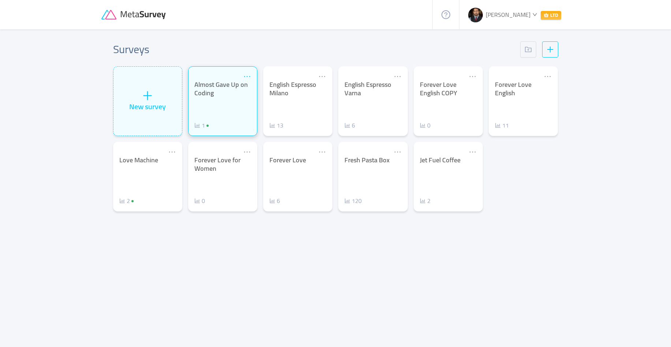
click at [248, 76] on icon "icon: ellipsis" at bounding box center [247, 77] width 8 height 8
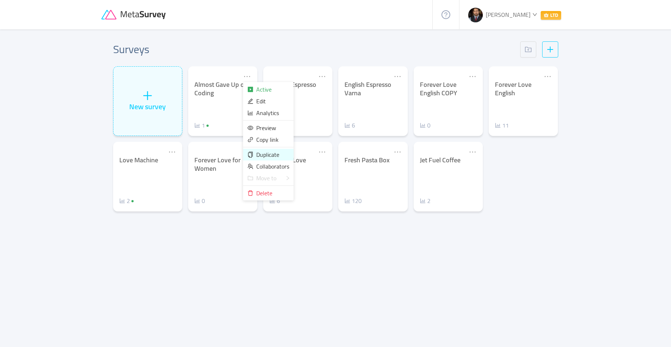
click at [266, 153] on span "Duplicate" at bounding box center [267, 154] width 23 height 11
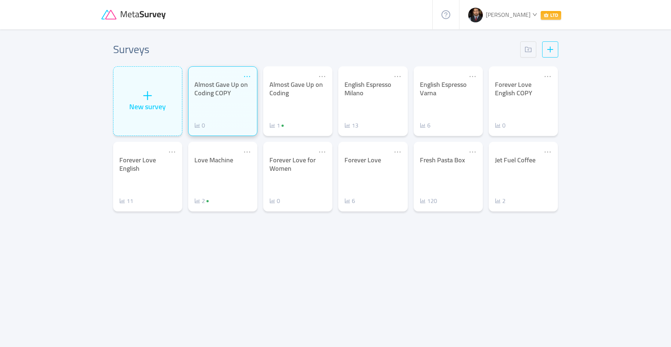
click at [248, 74] on icon "icon: ellipsis" at bounding box center [247, 77] width 8 height 8
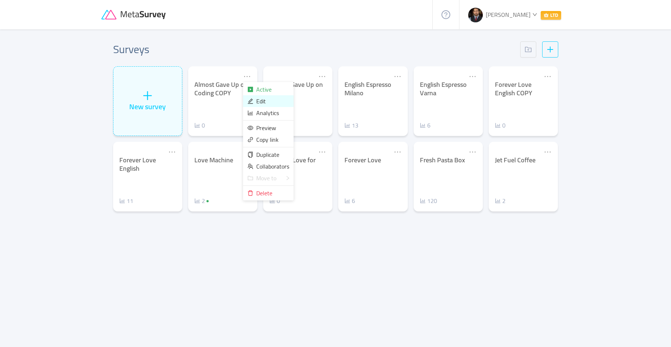
click at [263, 99] on span "Edit" at bounding box center [261, 101] width 10 height 11
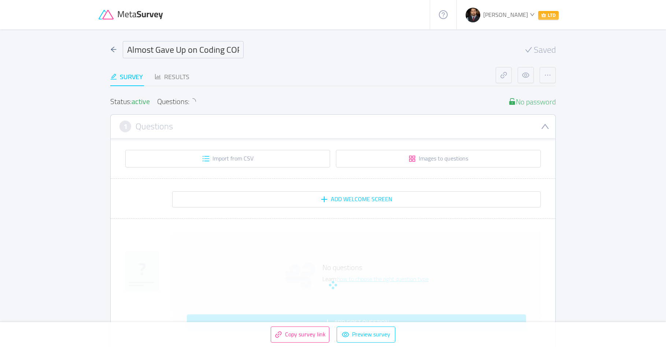
click at [186, 51] on input "Almost Gave Up on Coding COPY" at bounding box center [183, 49] width 121 height 17
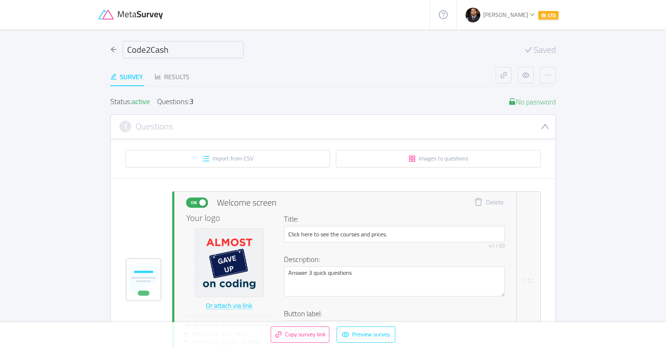
type input "Code2Cash"
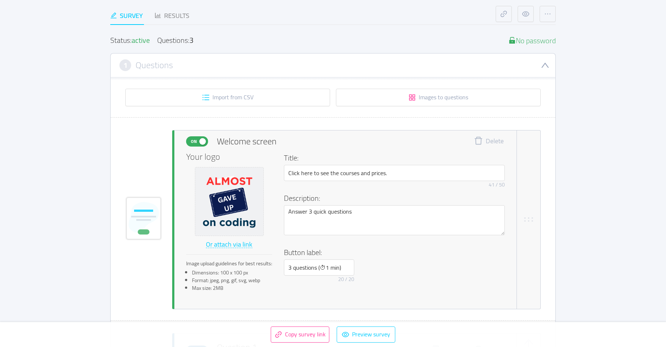
scroll to position [116, 0]
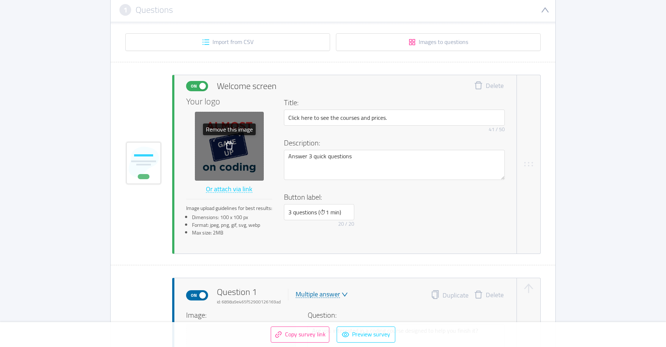
click at [229, 144] on icon "icon: delete" at bounding box center [229, 145] width 9 height 9
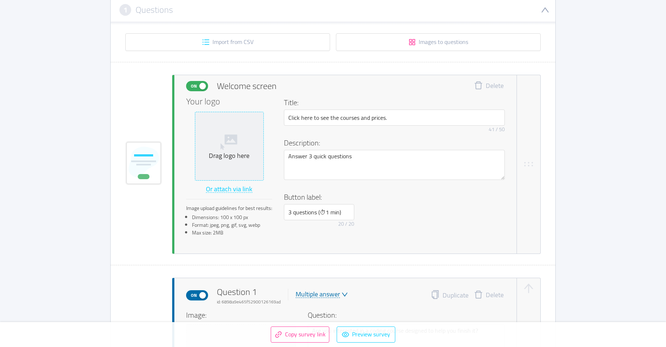
click at [233, 147] on icon at bounding box center [230, 141] width 18 height 18
click at [218, 149] on div "Drag logo here" at bounding box center [229, 146] width 62 height 28
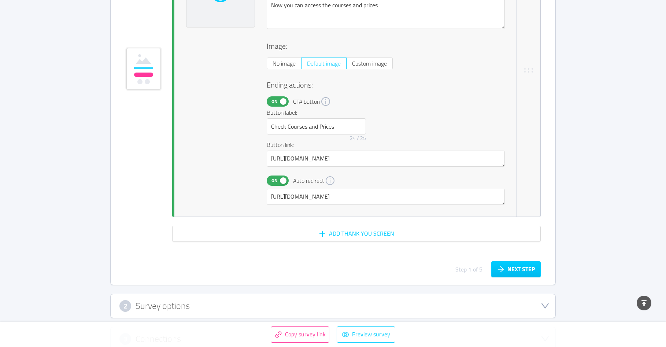
scroll to position [1497, 0]
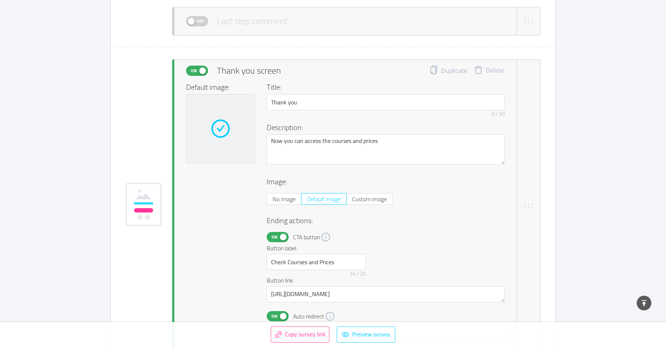
click at [220, 130] on icon "icon: check-circle" at bounding box center [220, 128] width 8 height 7
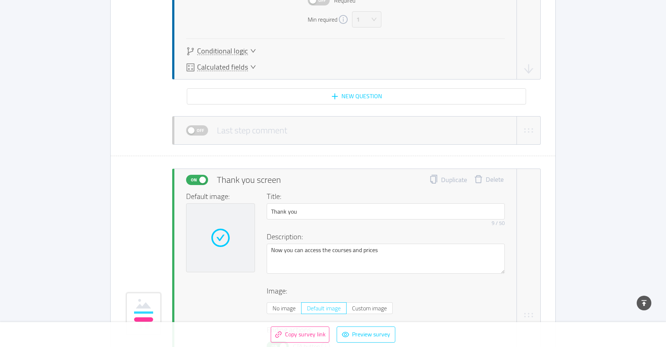
scroll to position [1398, 0]
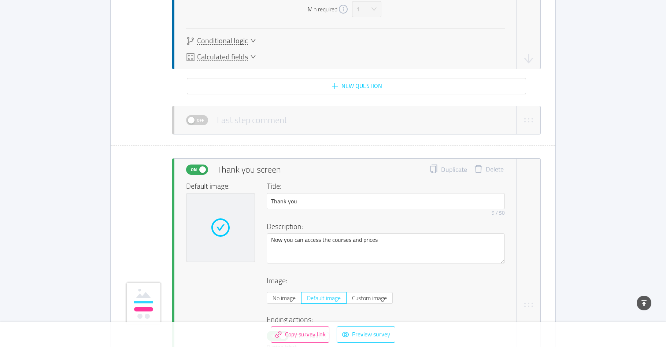
click at [227, 212] on div at bounding box center [220, 227] width 69 height 69
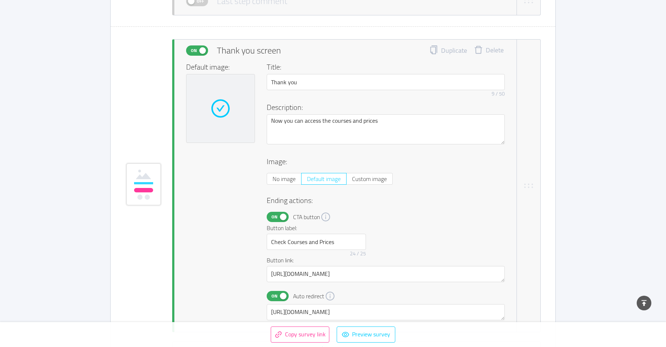
scroll to position [1477, 0]
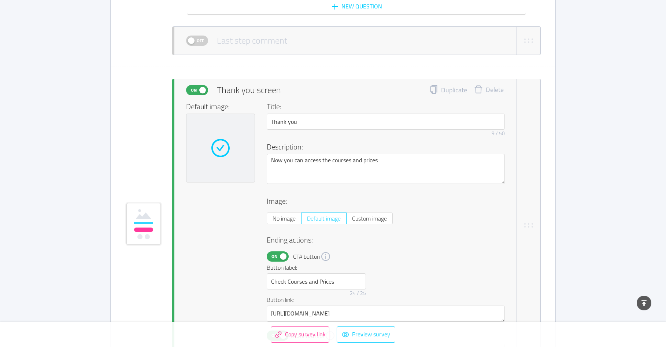
click at [228, 157] on div at bounding box center [220, 148] width 69 height 69
click at [201, 89] on button "On" at bounding box center [197, 90] width 22 height 10
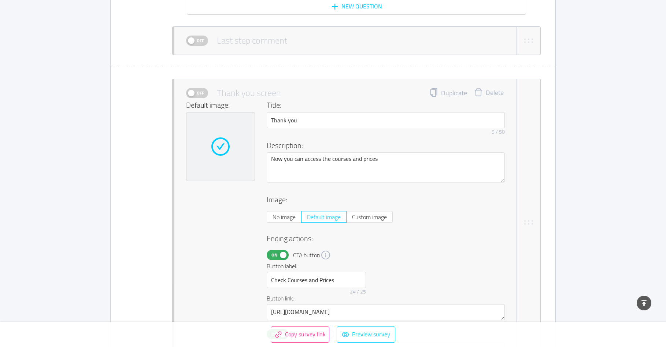
scroll to position [1473, 0]
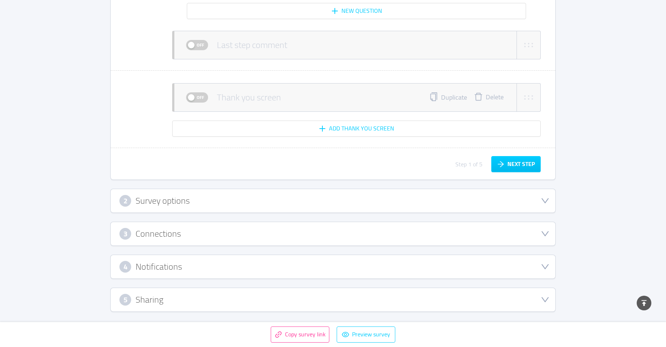
click at [201, 95] on span "Off" at bounding box center [200, 98] width 10 height 10
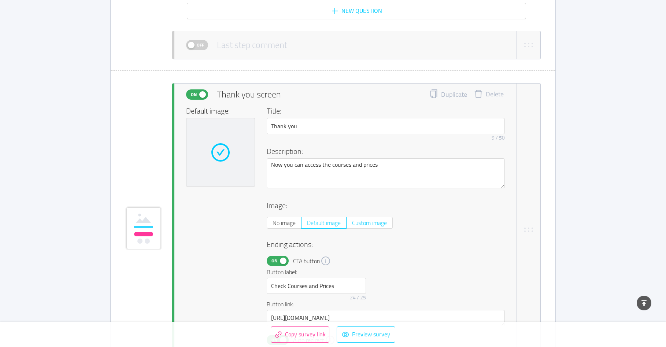
click at [360, 224] on span "Custom image" at bounding box center [369, 222] width 35 height 11
click at [352, 225] on input "Custom image" at bounding box center [352, 225] width 0 height 0
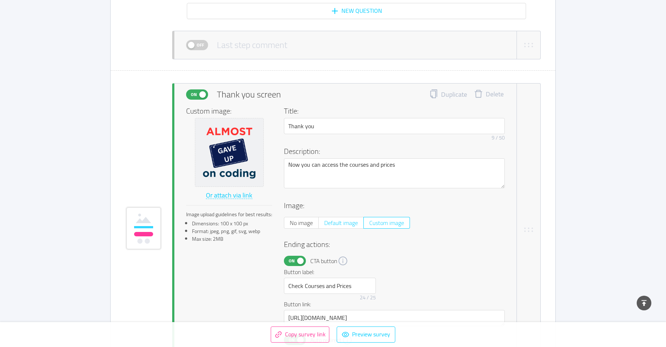
click at [348, 223] on span "Default image" at bounding box center [341, 222] width 34 height 11
click at [324, 225] on input "Default image" at bounding box center [324, 225] width 0 height 0
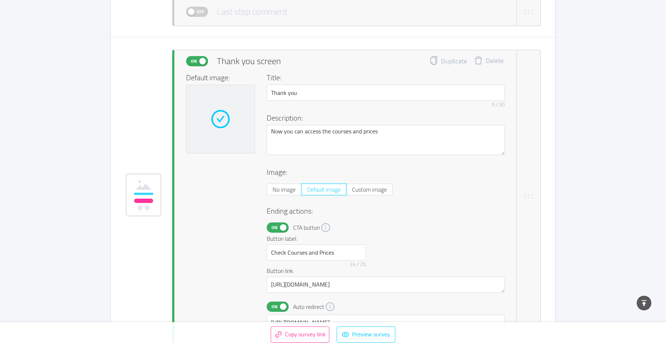
scroll to position [1544, 0]
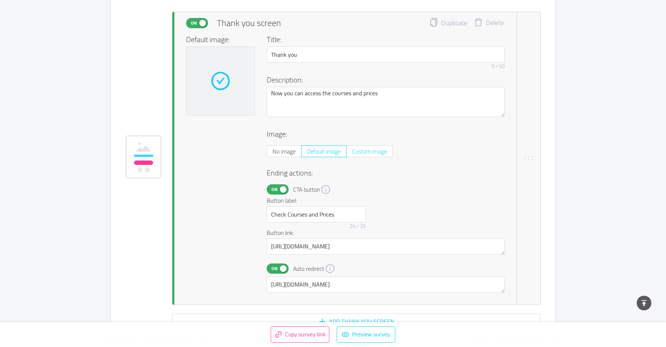
click at [363, 152] on span "Custom image" at bounding box center [369, 151] width 35 height 11
click at [352, 153] on input "Custom image" at bounding box center [352, 153] width 0 height 0
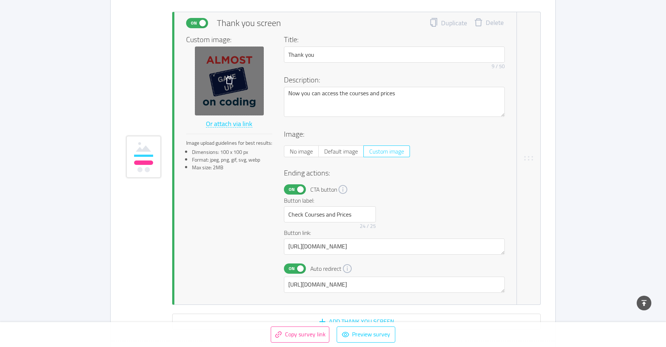
click at [226, 82] on icon "icon: delete" at bounding box center [229, 80] width 9 height 9
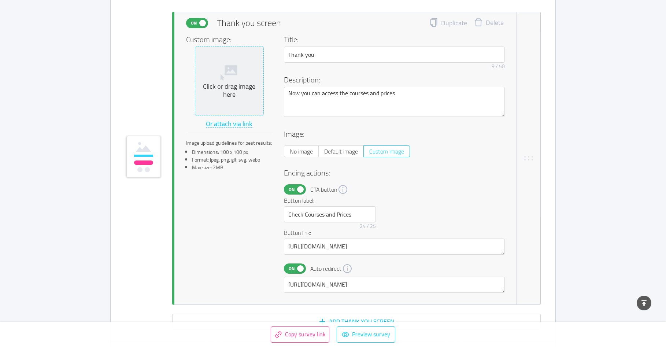
click at [228, 84] on div "Click or drag image here" at bounding box center [229, 90] width 62 height 16
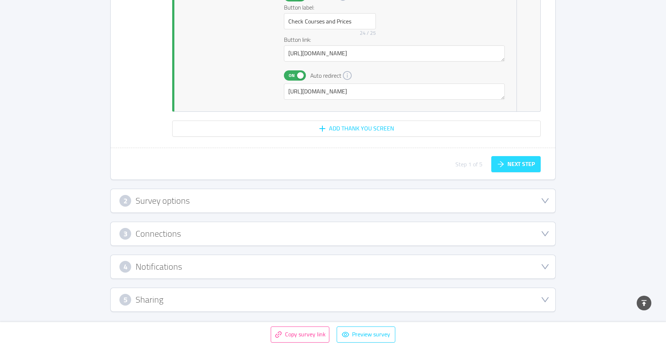
click at [526, 168] on button "Next step" at bounding box center [515, 164] width 49 height 16
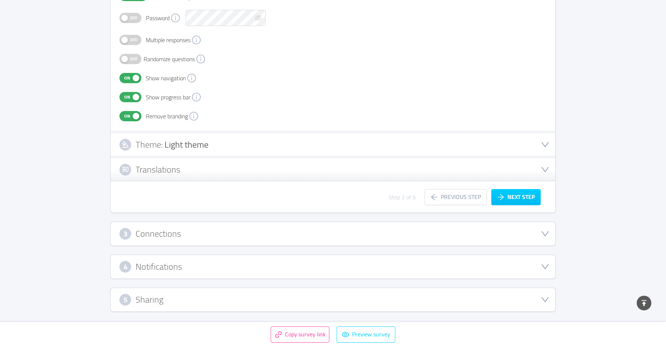
scroll to position [189, 0]
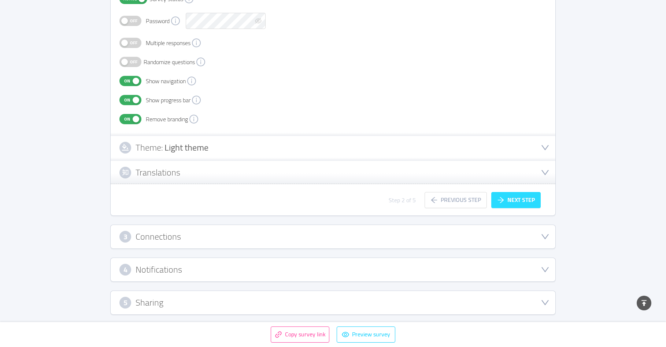
click at [525, 200] on button "Next step" at bounding box center [515, 200] width 49 height 16
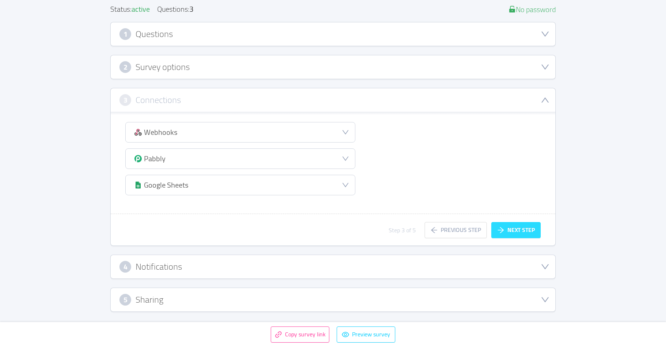
click at [525, 228] on button "Next step" at bounding box center [515, 230] width 49 height 16
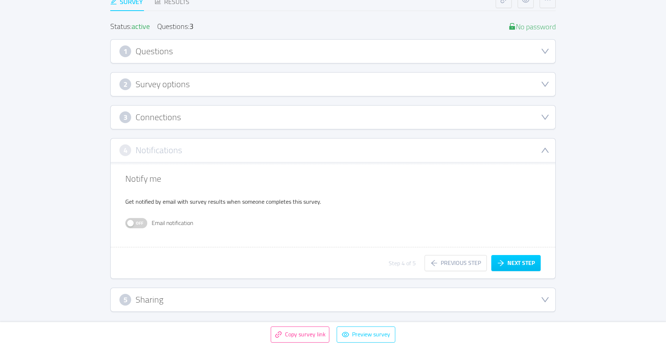
scroll to position [75, 0]
click at [523, 261] on button "Next step" at bounding box center [515, 263] width 49 height 16
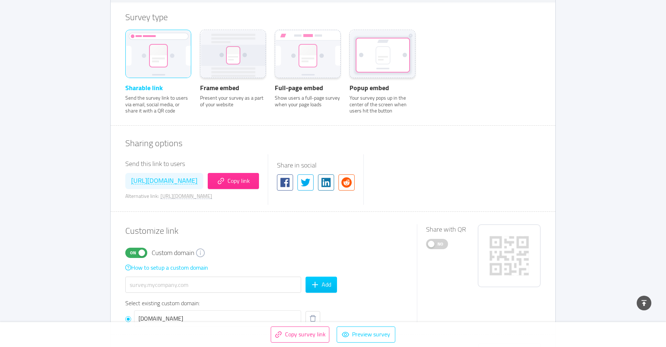
scroll to position [325, 0]
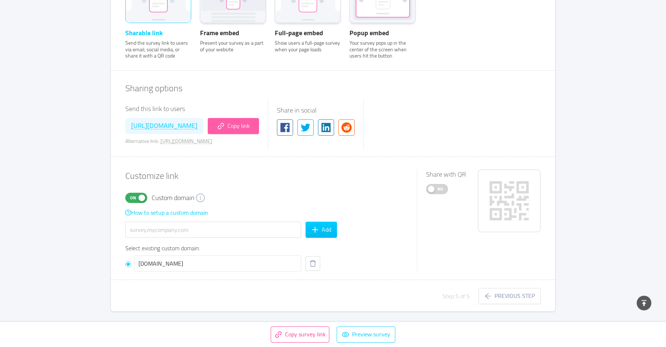
click at [259, 122] on button "Copy link" at bounding box center [233, 126] width 51 height 16
click at [312, 261] on button "[DOMAIN_NAME]" at bounding box center [312, 263] width 15 height 15
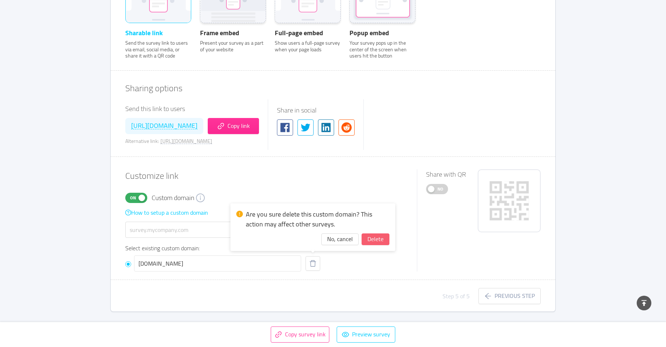
click at [371, 239] on button "Delete" at bounding box center [376, 239] width 28 height 12
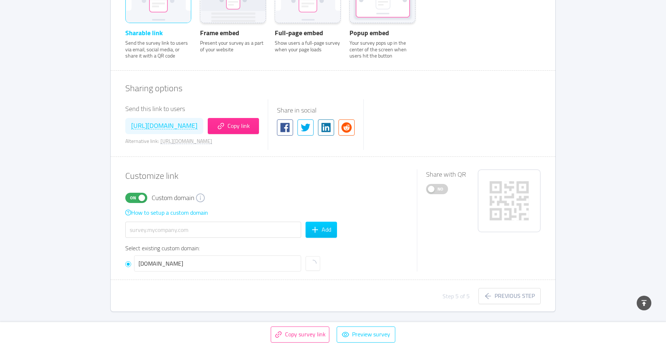
scroll to position [282, 0]
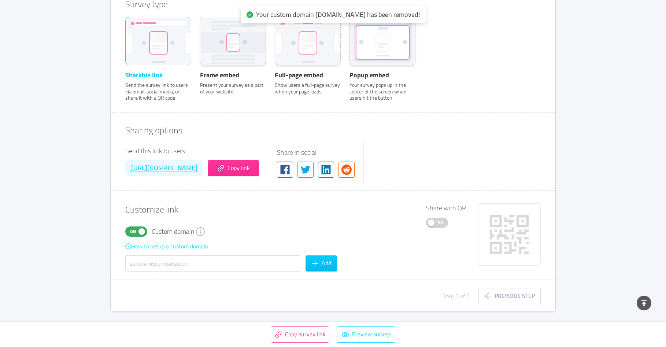
click at [180, 247] on link "How to setup a custom domain" at bounding box center [166, 246] width 83 height 11
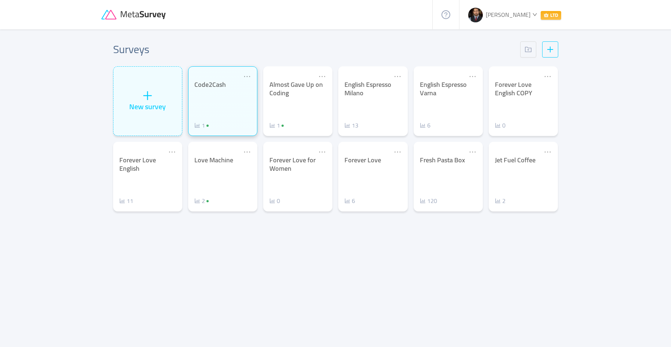
click at [221, 112] on div "Code2Cash 1" at bounding box center [223, 105] width 57 height 49
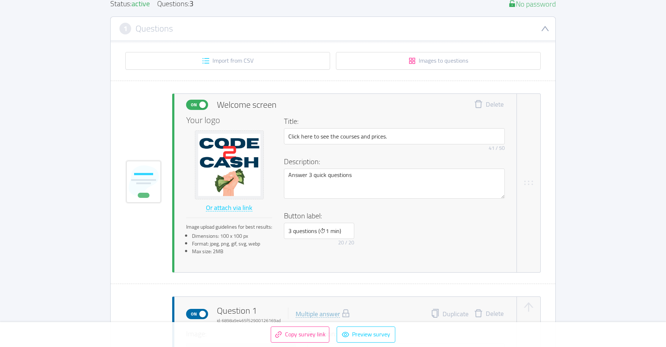
scroll to position [93, 0]
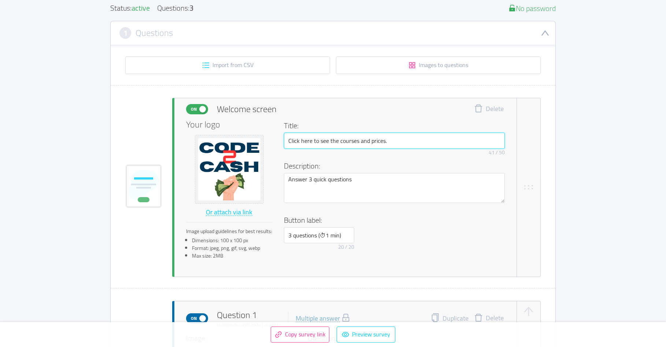
click at [336, 145] on input "Click here to see the courses and prices." at bounding box center [394, 141] width 221 height 16
click at [389, 139] on input "Click here to see the courses and prices." at bounding box center [394, 141] width 221 height 16
click at [326, 141] on input "Click here to see the courses and prices." at bounding box center [394, 141] width 221 height 16
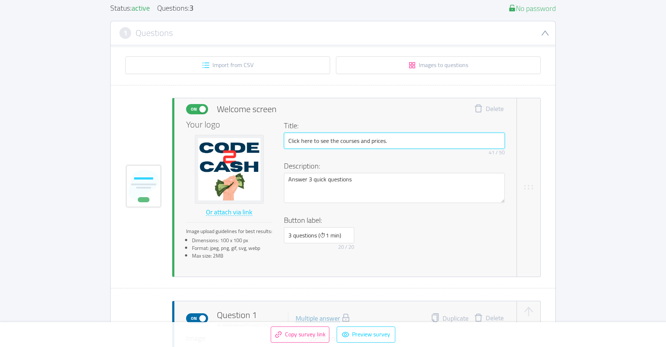
click at [326, 141] on input "Click here to see the courses and prices." at bounding box center [394, 141] width 221 height 16
click at [307, 141] on input "Meet a teacher" at bounding box center [394, 141] width 221 height 16
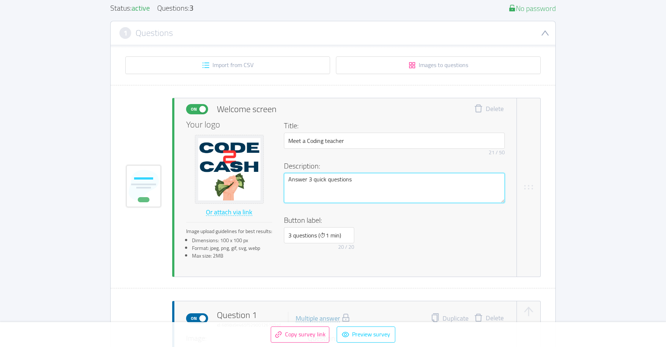
click at [355, 180] on textarea "Answer 3 quick questions" at bounding box center [394, 188] width 221 height 30
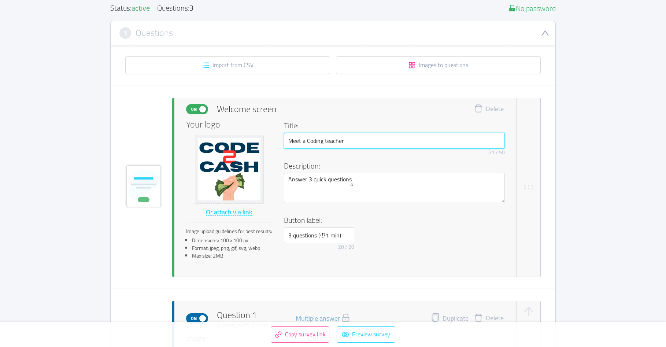
click at [358, 142] on input "Meet a Coding teacher" at bounding box center [394, 141] width 221 height 16
click at [377, 140] on input "Meet a Coding teacher and enroll" at bounding box center [394, 141] width 221 height 16
click at [364, 141] on input "Meet a Coding teacher and enroll" at bounding box center [394, 141] width 221 height 16
drag, startPoint x: 358, startPoint y: 142, endPoint x: 384, endPoint y: 142, distance: 26.7
click at [384, 142] on input "Meet a Coding teacher and enroll" at bounding box center [394, 141] width 221 height 16
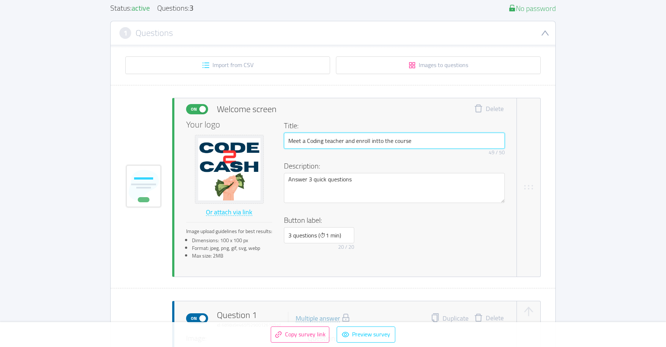
click at [374, 142] on input "Meet a Coding teacher and enroll intto the course" at bounding box center [394, 141] width 221 height 16
click at [375, 142] on input "Meet a Coding teacher and enroll intto the course" at bounding box center [394, 141] width 221 height 16
click at [369, 141] on input "Meet a Coding teacher and enroll intto the course" at bounding box center [394, 141] width 221 height 16
click at [353, 141] on input "Meet a Coding teacher and enroll intto the course" at bounding box center [394, 141] width 221 height 16
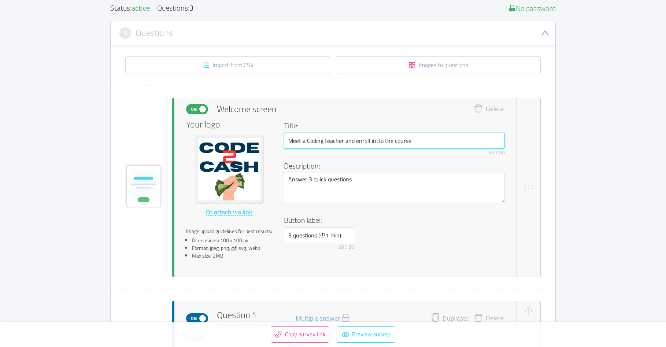
click at [353, 141] on input "Meet a Coding teacher and enroll intto the course" at bounding box center [394, 141] width 221 height 16
paste input "coding teacher and enroll in"
type input "Meet a coding teacher and enroll in the course"
click at [468, 158] on div "46 / 50" at bounding box center [394, 154] width 221 height 10
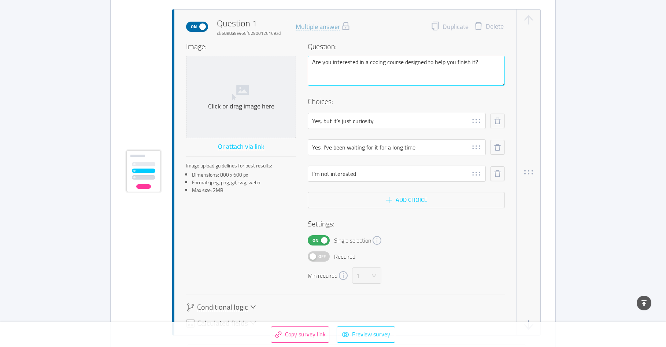
scroll to position [253, 0]
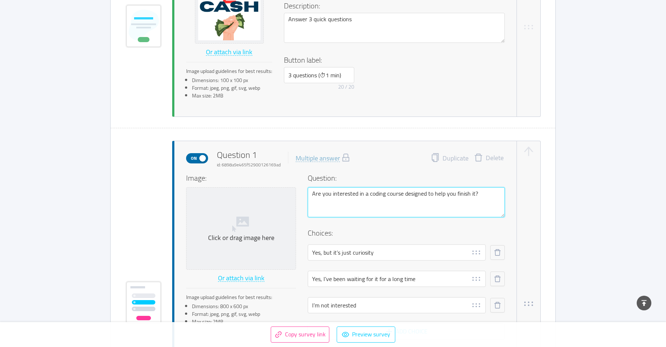
click at [403, 193] on textarea "Are you interested in a coding course designed to help you finish it?" at bounding box center [406, 202] width 197 height 30
click at [433, 193] on textarea "Are you interested in a coding course designed to help you finish it?" at bounding box center [406, 202] width 197 height 30
click at [438, 194] on textarea "Are you interested in a coding course designed to help you finish it?" at bounding box center [406, 202] width 197 height 30
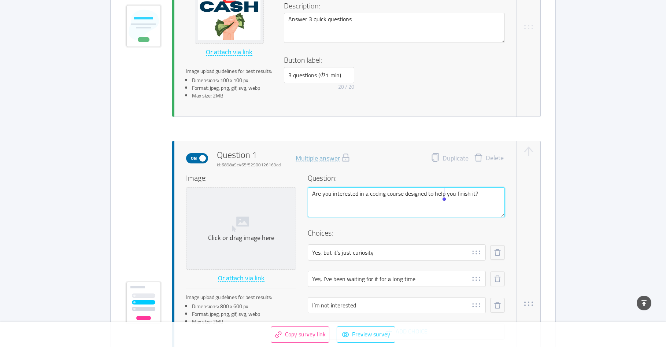
click at [438, 194] on textarea "Are you interested in a coding course designed to help you finish it?" at bounding box center [406, 202] width 197 height 30
paste textarea "focused on marketable skills"
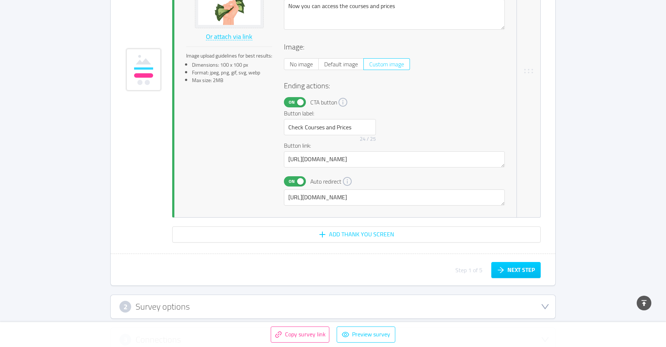
scroll to position [1561, 0]
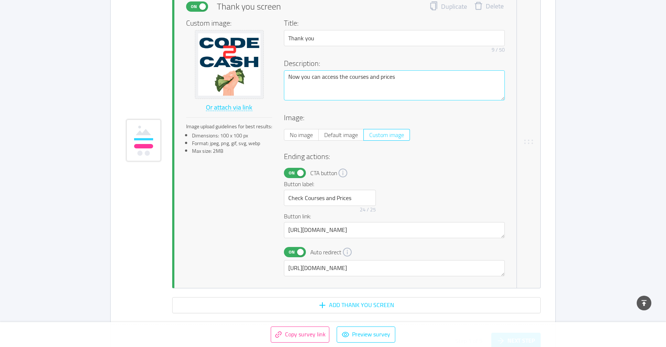
type textarea "Are you interested in a coding course focused on marketable skills?"
drag, startPoint x: 399, startPoint y: 76, endPoint x: 364, endPoint y: 77, distance: 35.2
click at [364, 77] on textarea "Now you can access the courses and prices" at bounding box center [394, 85] width 221 height 30
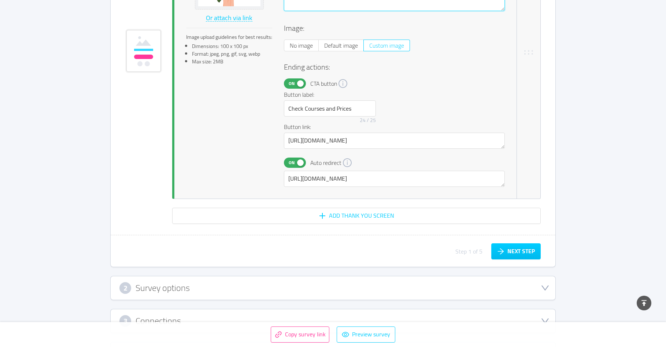
scroll to position [1737, 0]
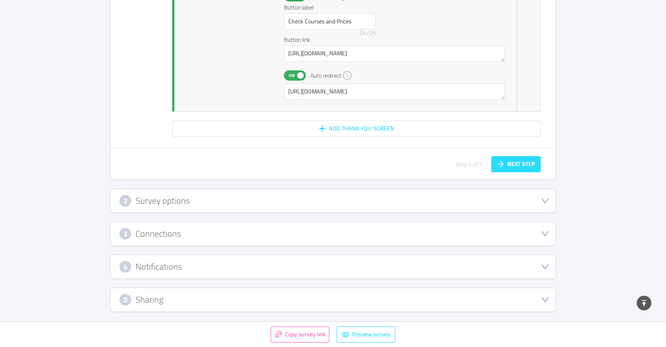
type textarea "Now you can access the course"
click at [518, 159] on button "Next step" at bounding box center [515, 164] width 49 height 16
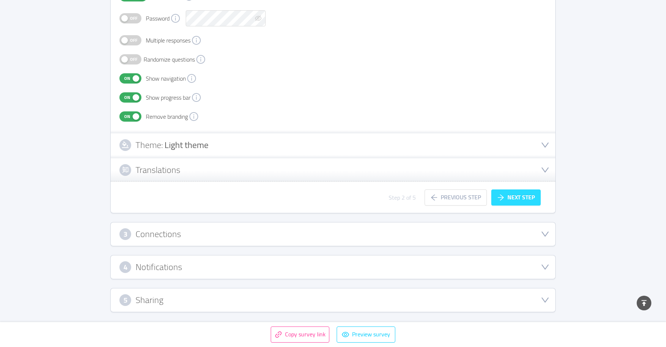
click at [523, 195] on button "Next step" at bounding box center [515, 197] width 49 height 16
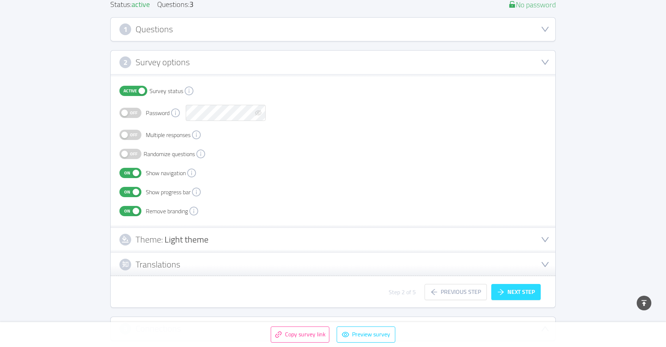
scroll to position [92, 0]
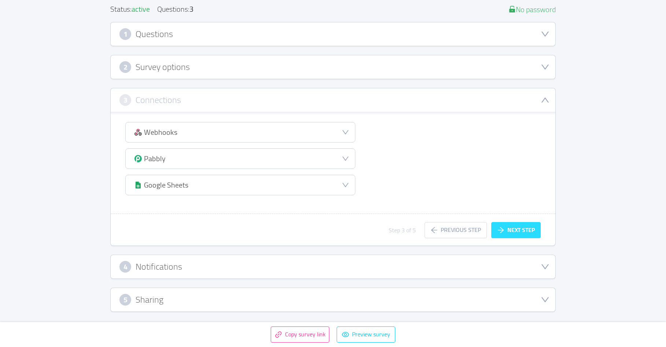
click at [520, 229] on button "Next step" at bounding box center [515, 230] width 49 height 16
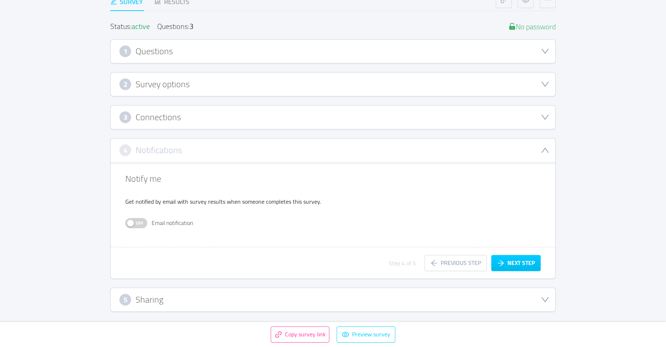
scroll to position [75, 0]
click at [517, 264] on button "Next step" at bounding box center [515, 263] width 49 height 16
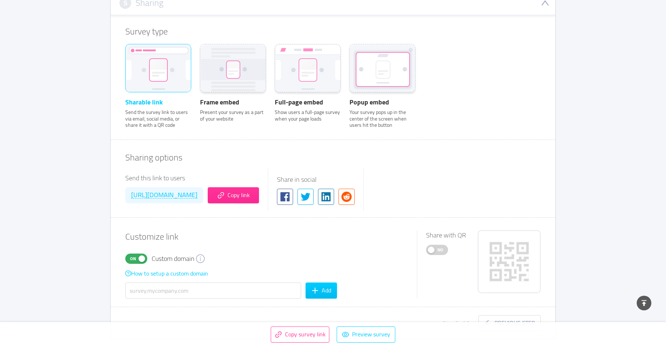
scroll to position [282, 0]
